Goal: Transaction & Acquisition: Purchase product/service

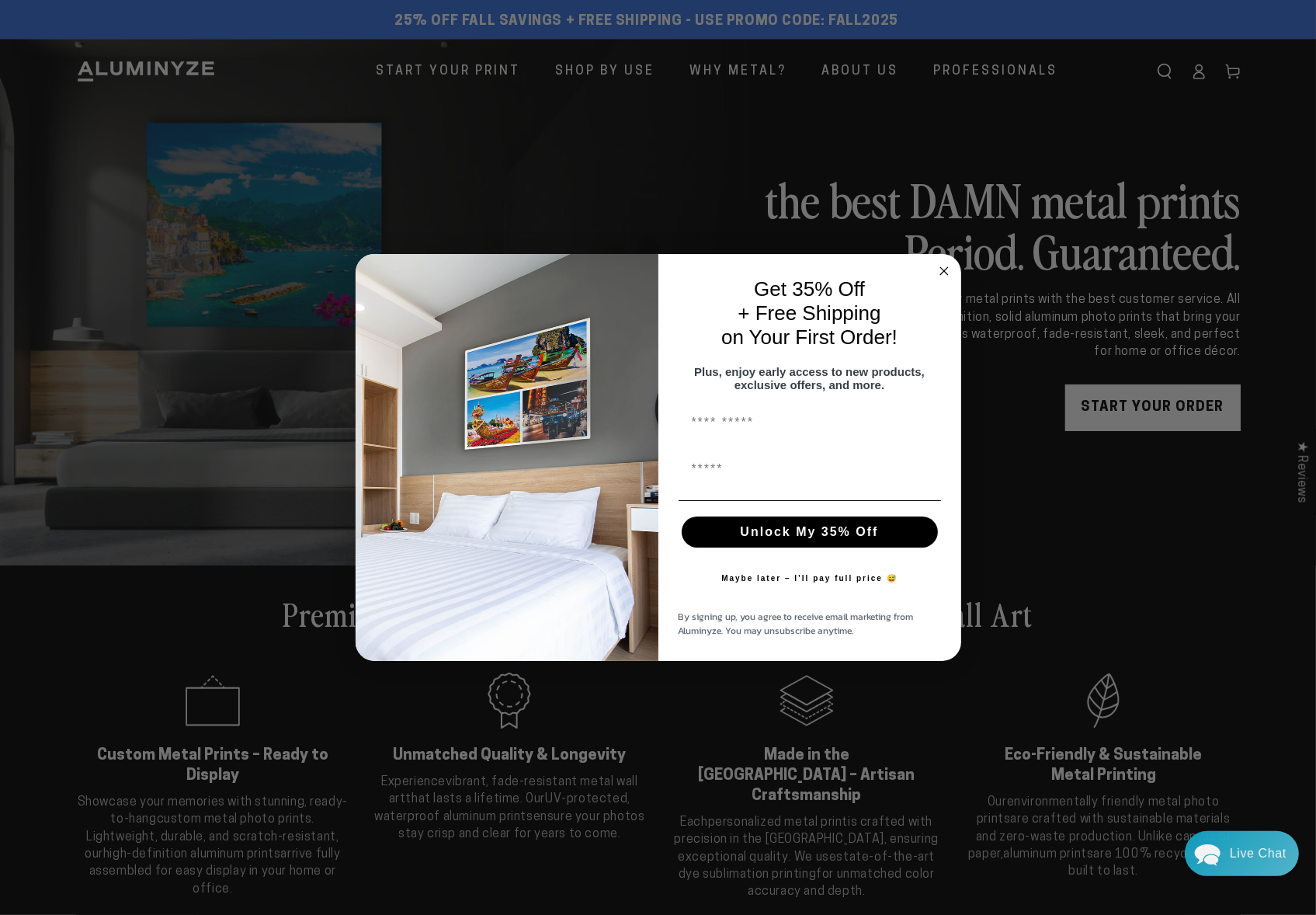
click at [942, 267] on icon "Close dialog" at bounding box center [944, 271] width 8 height 8
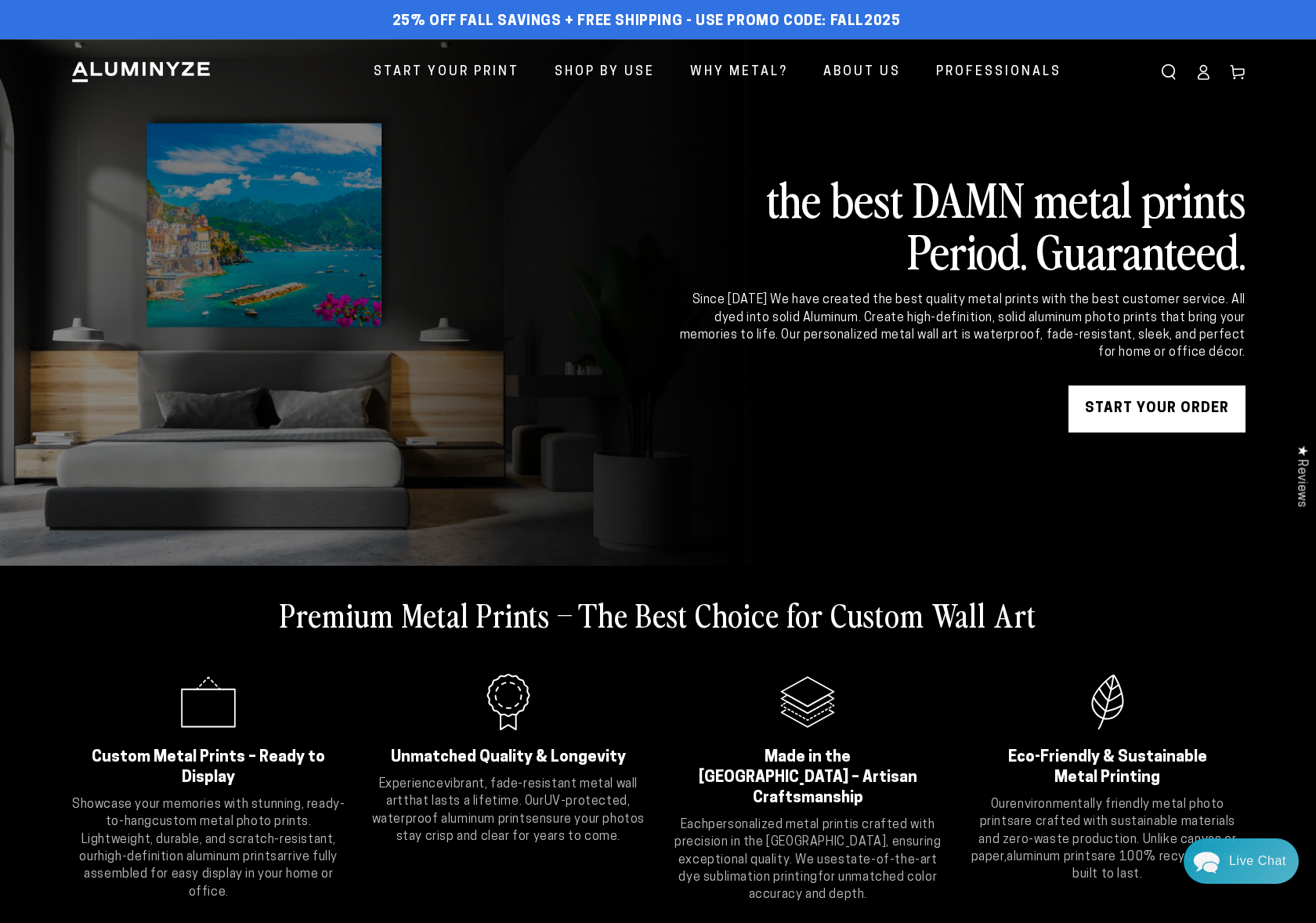
click at [1143, 415] on link "START YOUR Order" at bounding box center [1156, 409] width 177 height 47
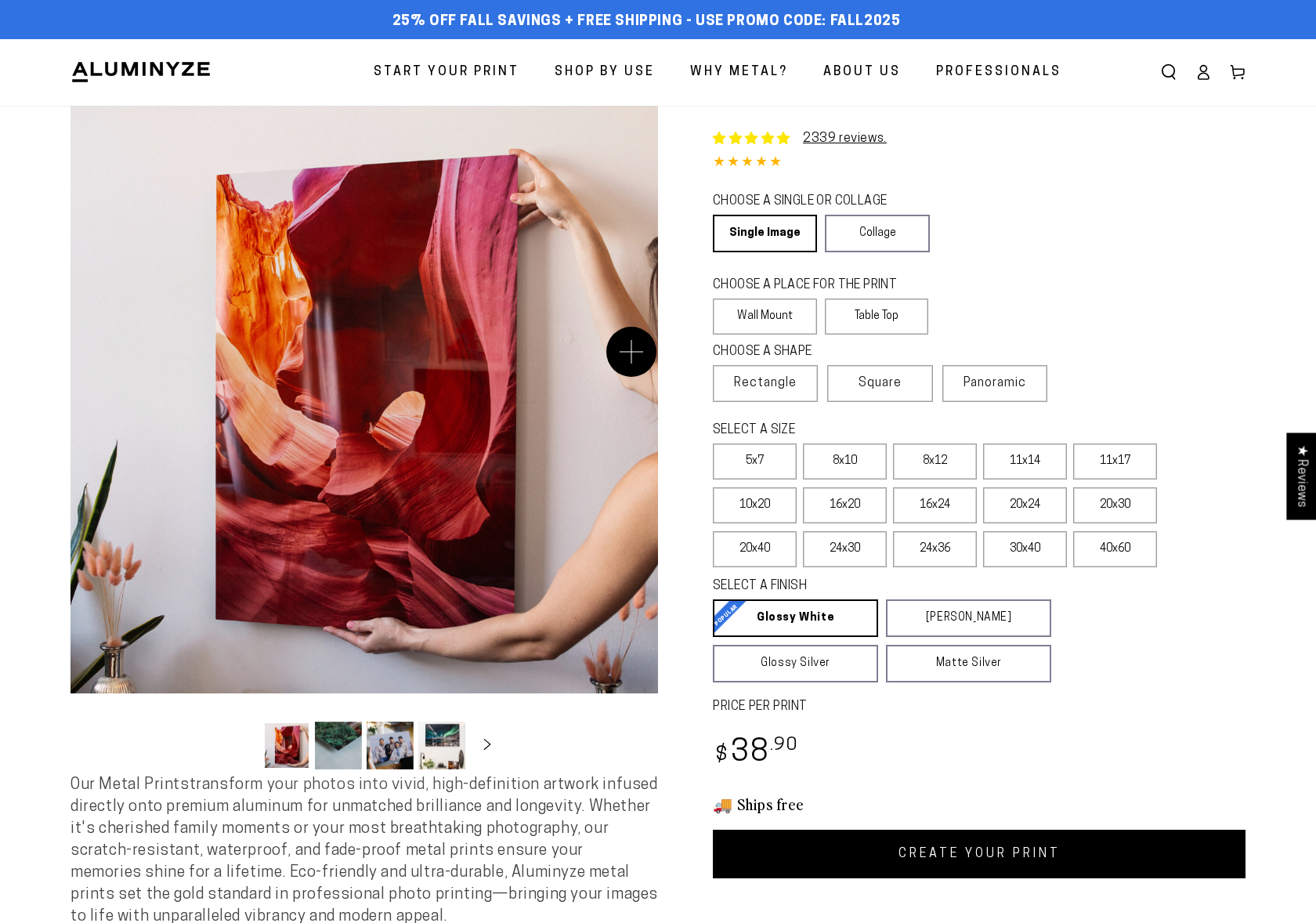
select select "**********"
click at [1135, 513] on label "20x30" at bounding box center [1115, 505] width 84 height 36
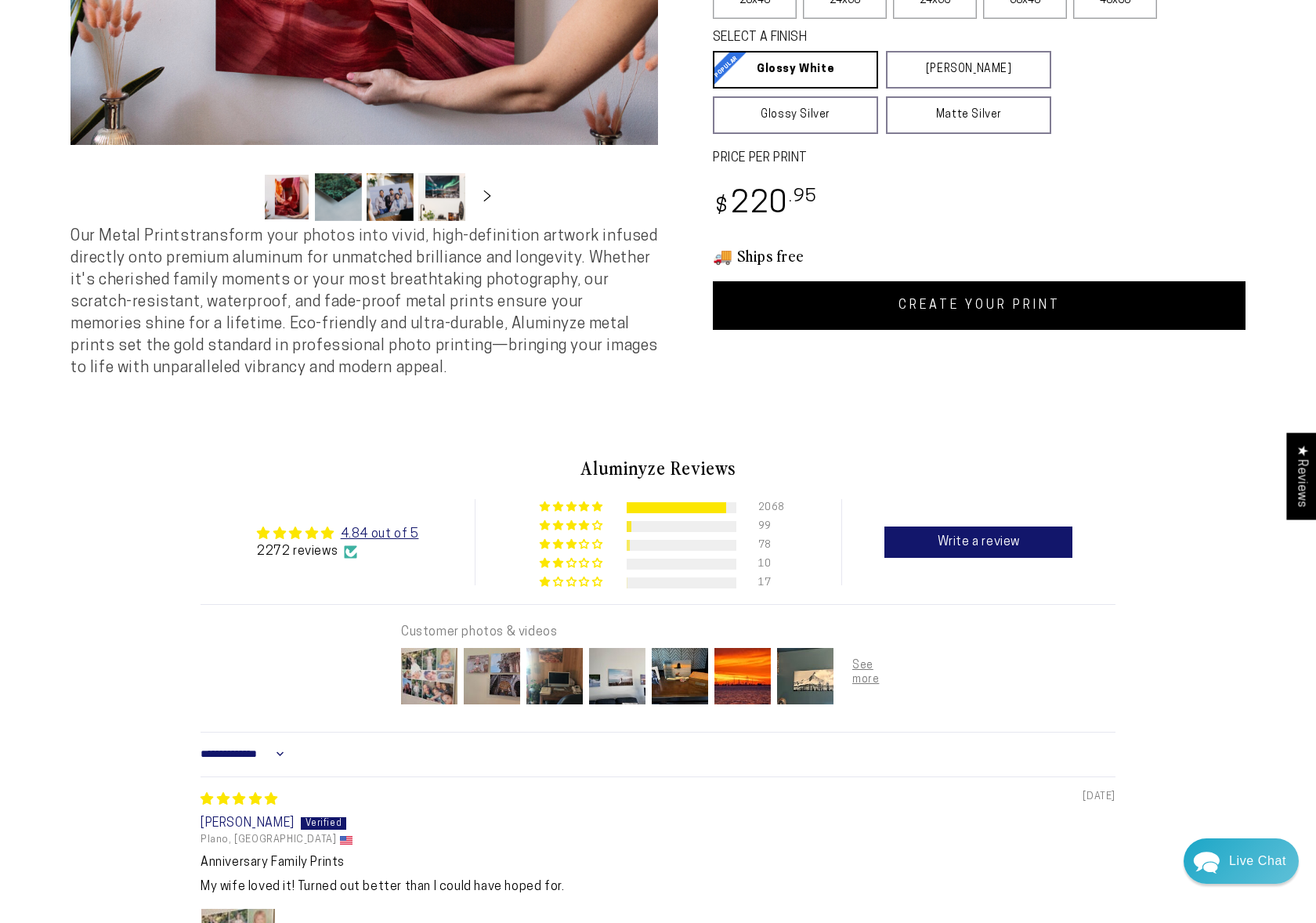
scroll to position [235, 0]
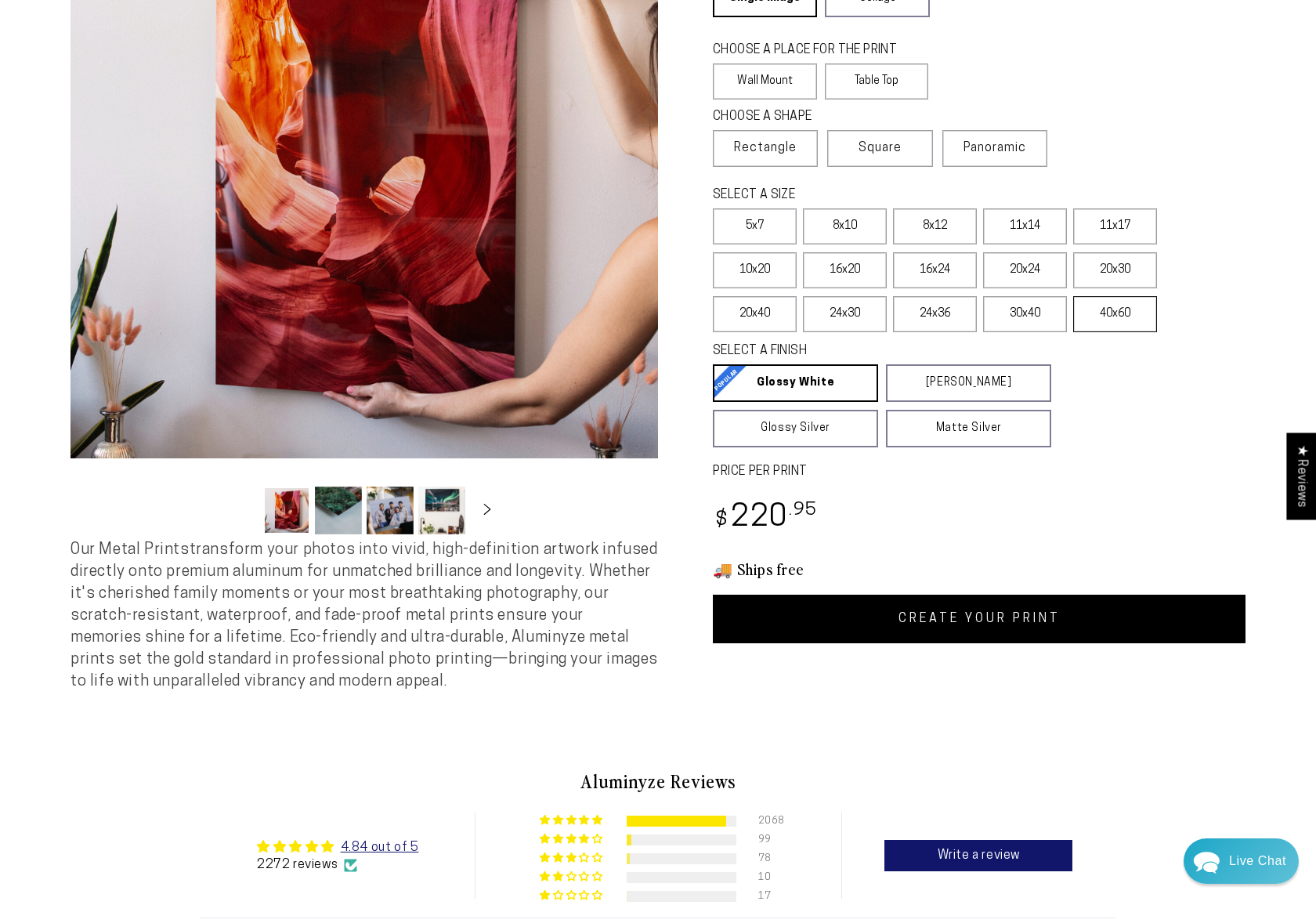
click at [1112, 320] on label "40x60" at bounding box center [1115, 314] width 84 height 36
click at [991, 320] on label "30x40" at bounding box center [1024, 314] width 84 height 36
click at [935, 316] on label "24x36" at bounding box center [935, 314] width 84 height 36
click at [1217, 473] on label "PRICE PER PRINT" at bounding box center [979, 472] width 532 height 18
